Goal: Task Accomplishment & Management: Contribute content

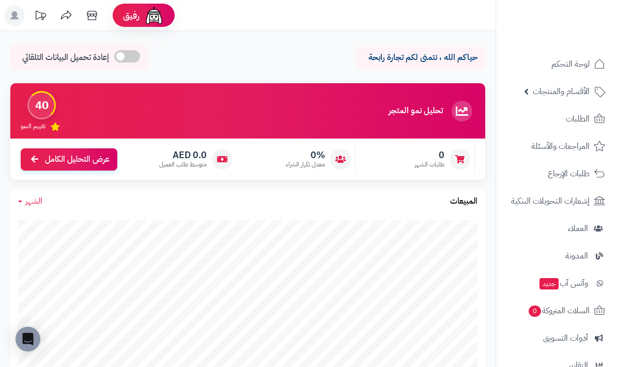
click at [591, 67] on link "لوحة التحكم" at bounding box center [556, 64] width 108 height 25
click at [585, 122] on span "الطلبات" at bounding box center [578, 119] width 24 height 14
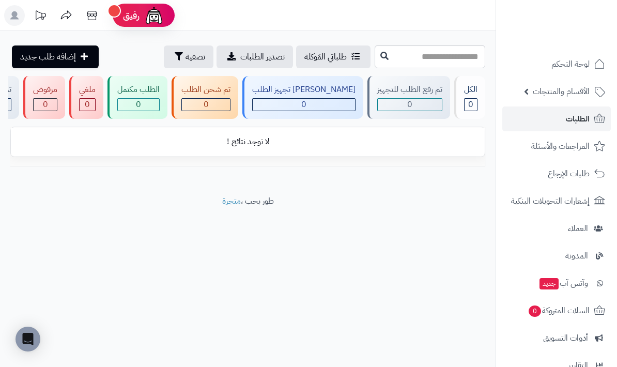
click at [576, 149] on span "المراجعات والأسئلة" at bounding box center [560, 146] width 58 height 14
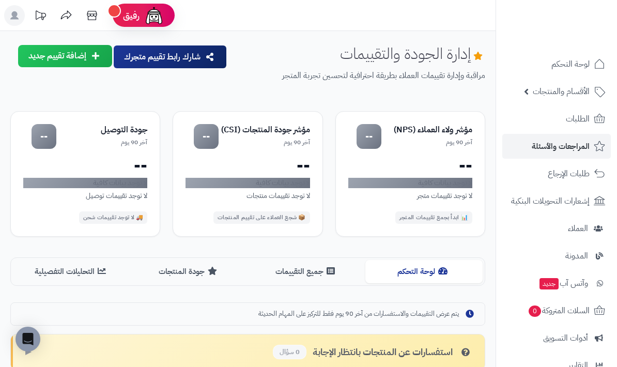
click at [585, 90] on span "الأقسام والمنتجات" at bounding box center [561, 91] width 57 height 14
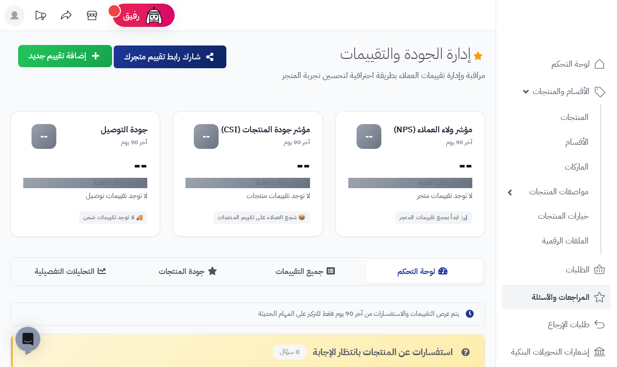
click at [585, 120] on link "المنتجات" at bounding box center [547, 117] width 91 height 22
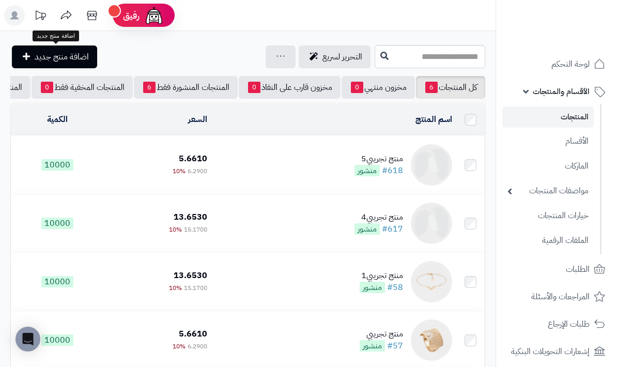
click at [60, 60] on span "اضافة منتج جديد" at bounding box center [62, 57] width 54 height 12
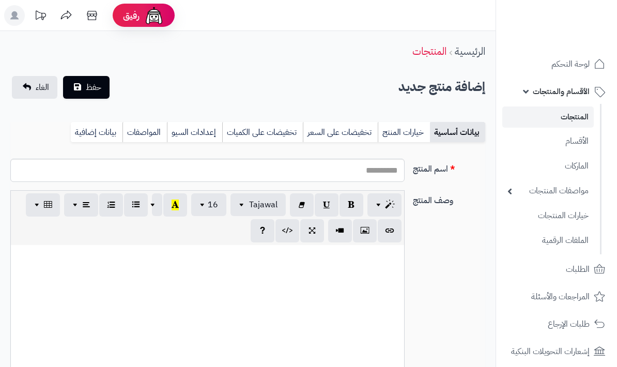
select select
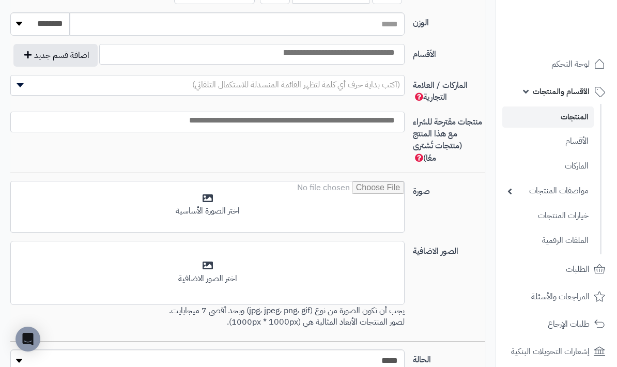
scroll to position [617, 0]
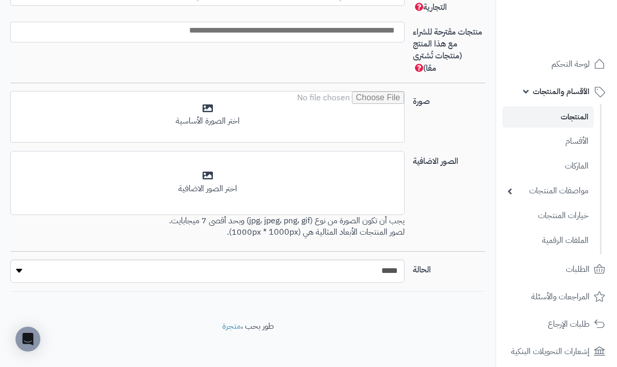
click at [212, 109] on input "file" at bounding box center [207, 117] width 393 height 52
click at [266, 119] on input "file" at bounding box center [207, 117] width 393 height 52
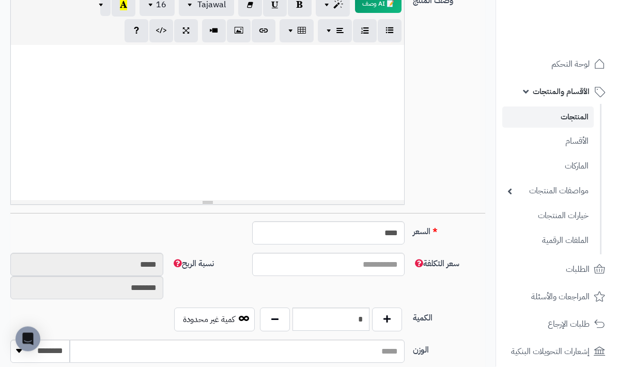
scroll to position [190, 0]
